Goal: Find specific page/section: Find specific page/section

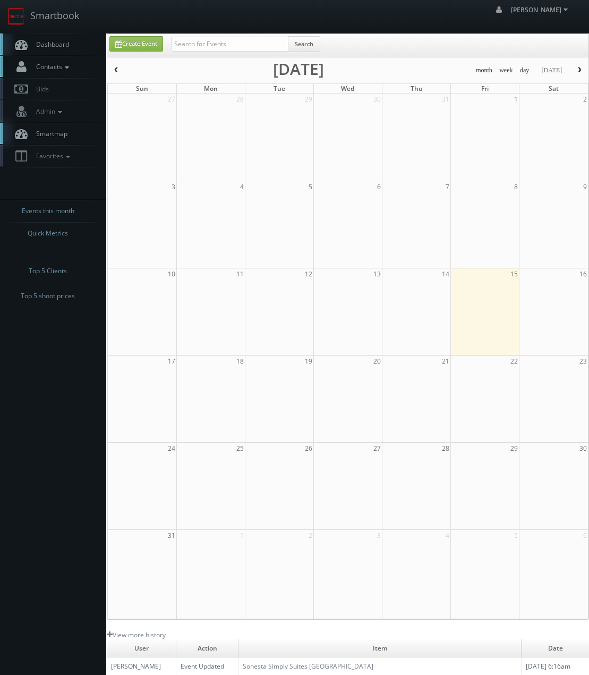
click at [50, 66] on span "Contacts" at bounding box center [51, 66] width 41 height 9
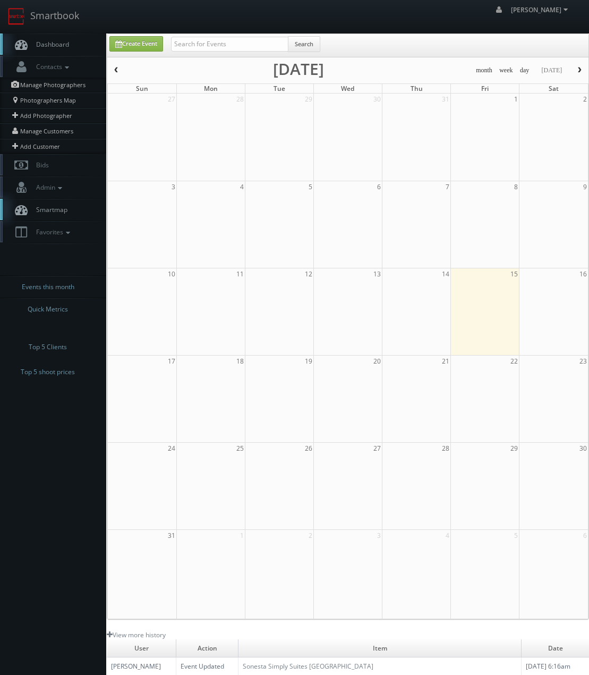
drag, startPoint x: 47, startPoint y: 87, endPoint x: 496, endPoint y: 115, distance: 450.5
click at [48, 87] on link "Manage Photographers" at bounding box center [53, 85] width 106 height 15
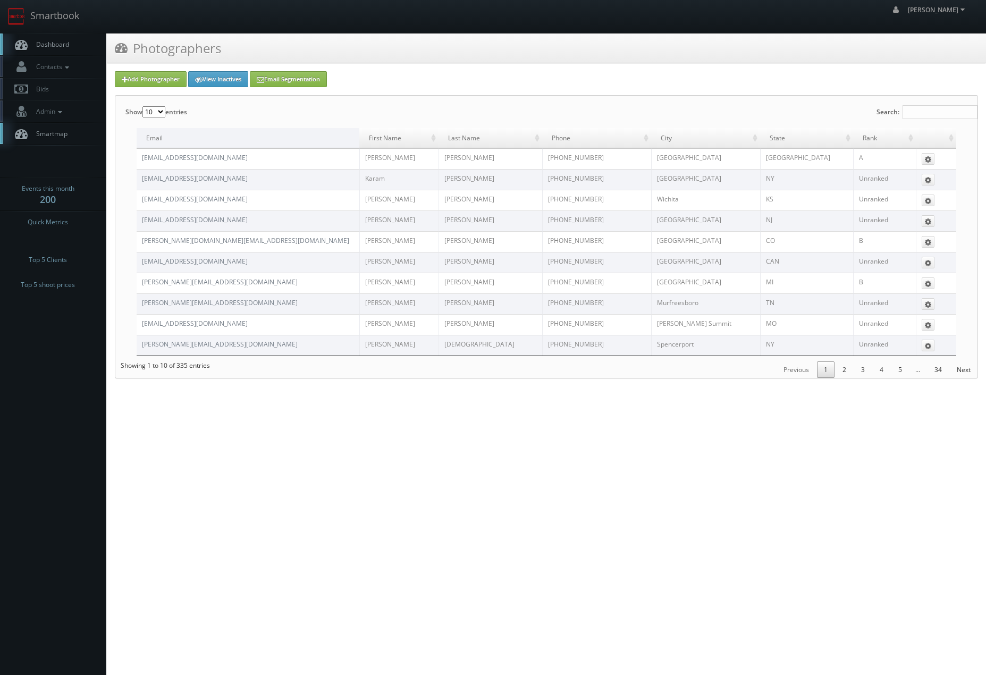
click at [938, 120] on label "Search:" at bounding box center [926, 112] width 101 height 32
click at [938, 119] on input "Search:" at bounding box center [939, 112] width 75 height 14
click at [944, 113] on input "Search:" at bounding box center [939, 112] width 75 height 14
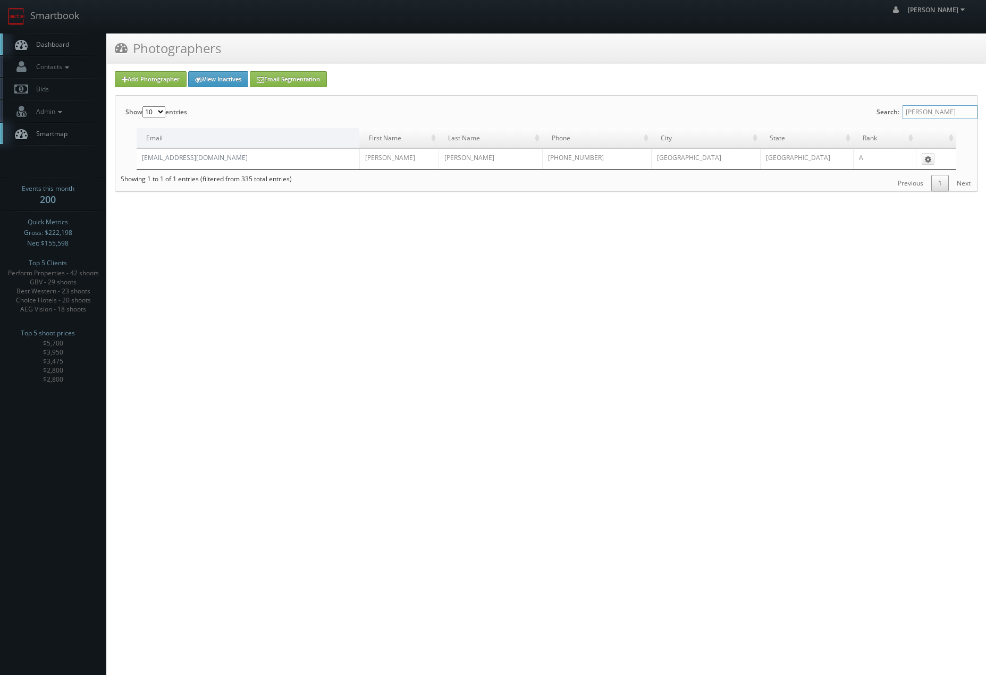
type input "eddie"
click at [50, 18] on link "Smartbook" at bounding box center [43, 16] width 87 height 33
